Goal: Task Accomplishment & Management: Manage account settings

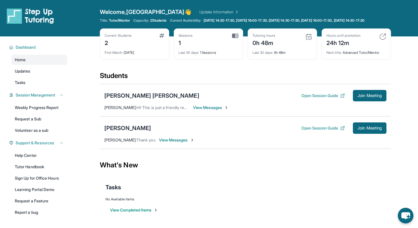
click at [198, 15] on div "Welcome, Raleigh 👋 Update Information" at bounding box center [245, 12] width 291 height 8
click at [199, 13] on link "Update Information" at bounding box center [219, 12] width 40 height 6
click at [235, 38] on img at bounding box center [235, 35] width 6 height 5
